Goal: Book appointment/travel/reservation

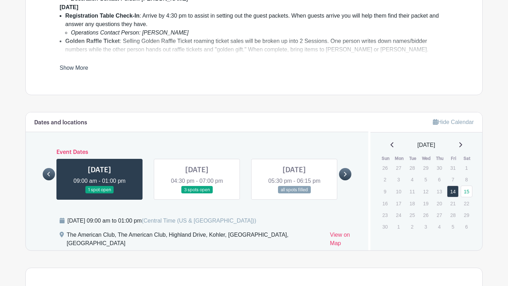
scroll to position [309, 0]
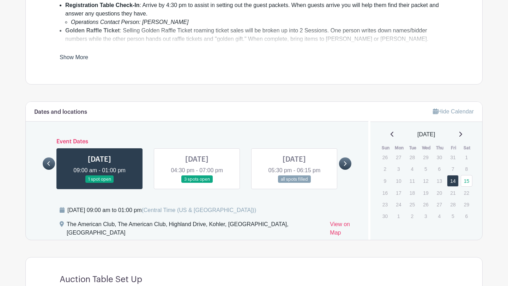
click at [197, 183] on link at bounding box center [197, 183] width 0 height 0
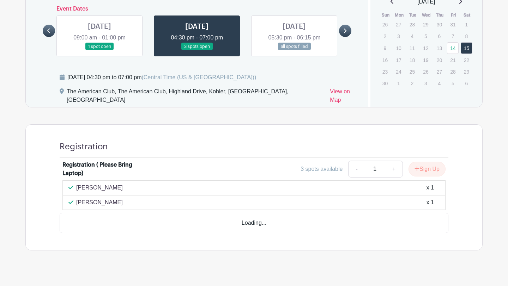
scroll to position [422, 0]
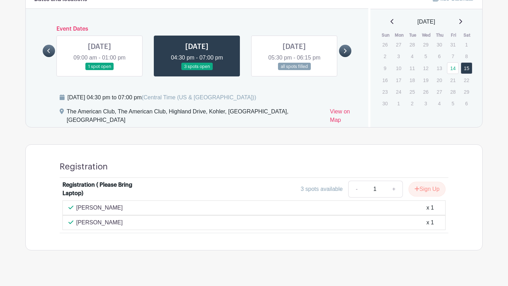
click at [294, 71] on link at bounding box center [294, 71] width 0 height 0
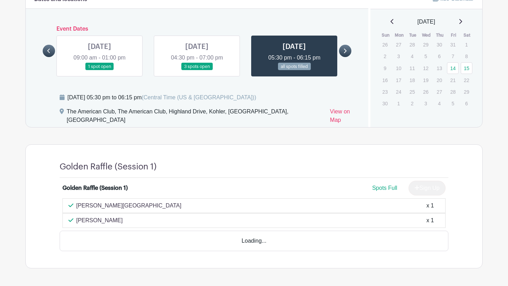
scroll to position [420, 0]
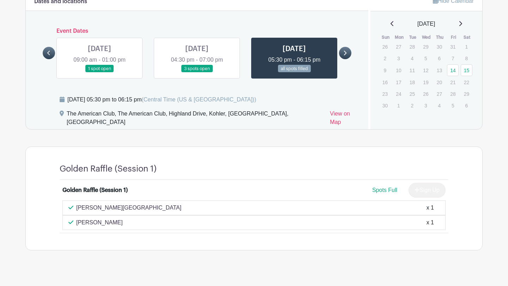
click at [345, 50] on link at bounding box center [345, 53] width 12 height 12
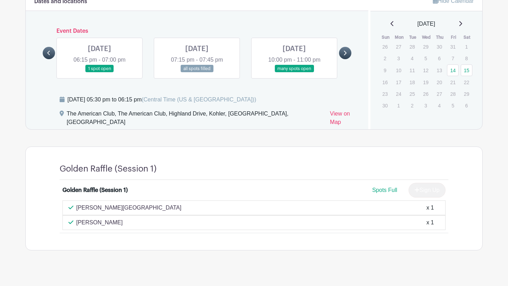
click at [294, 73] on link at bounding box center [294, 73] width 0 height 0
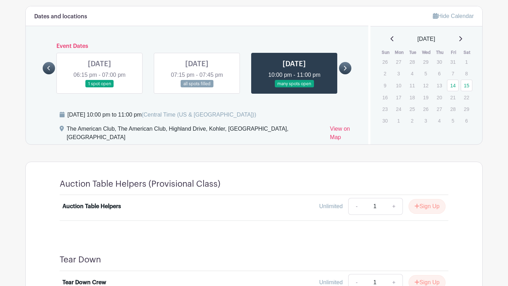
scroll to position [403, 0]
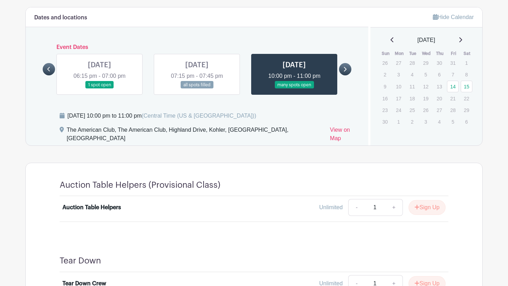
click at [197, 89] on link at bounding box center [197, 89] width 0 height 0
